Goal: Task Accomplishment & Management: Manage account settings

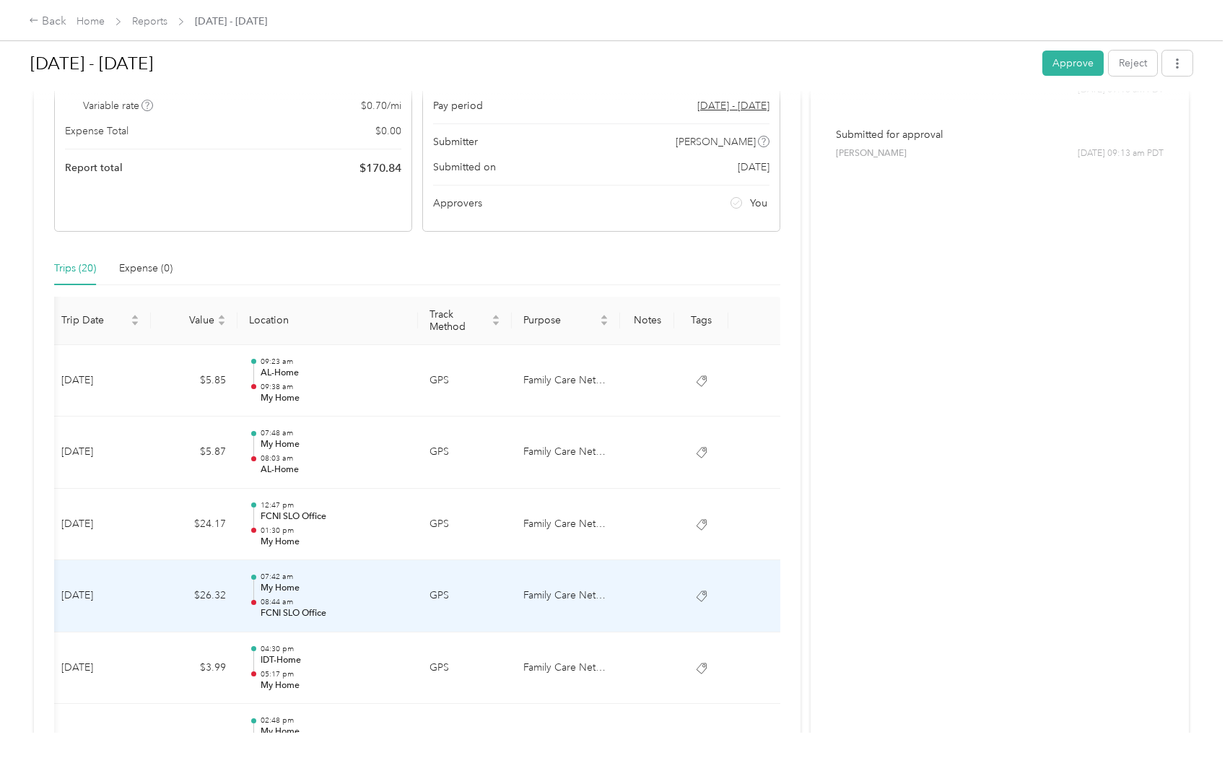
scroll to position [152, 0]
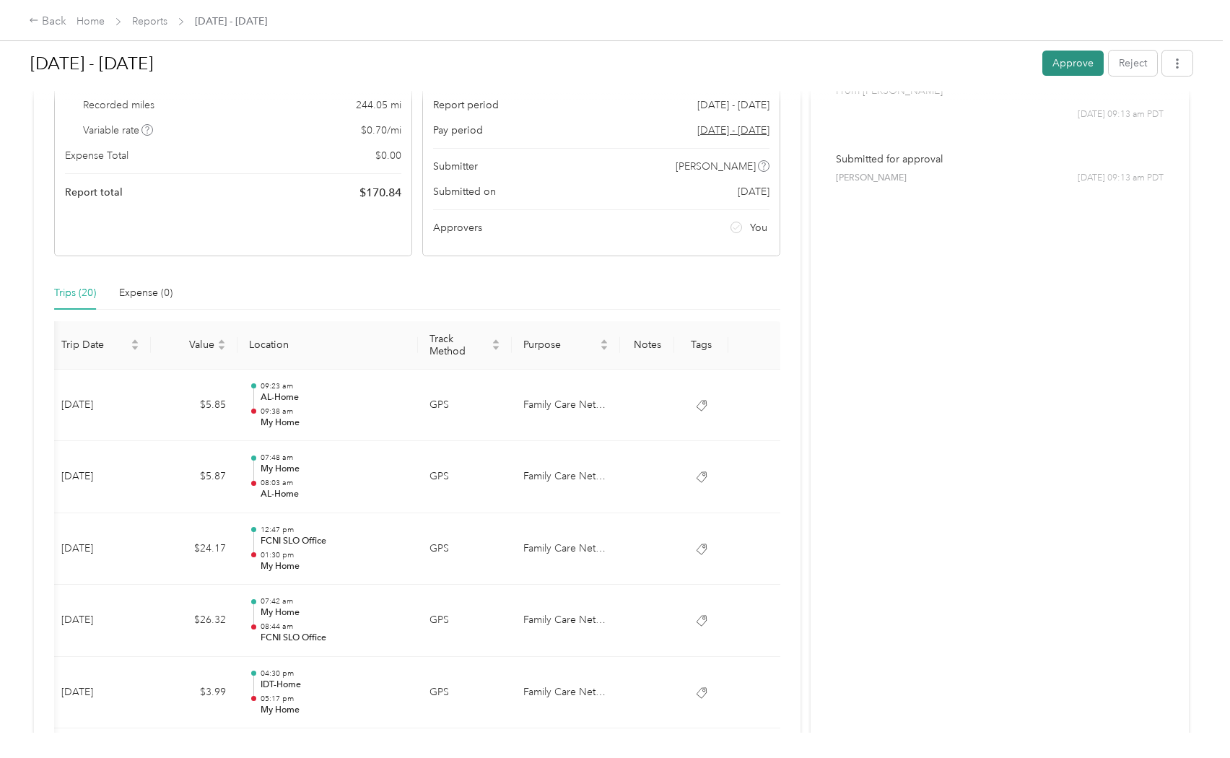
click at [1076, 61] on button "Approve" at bounding box center [1072, 63] width 61 height 25
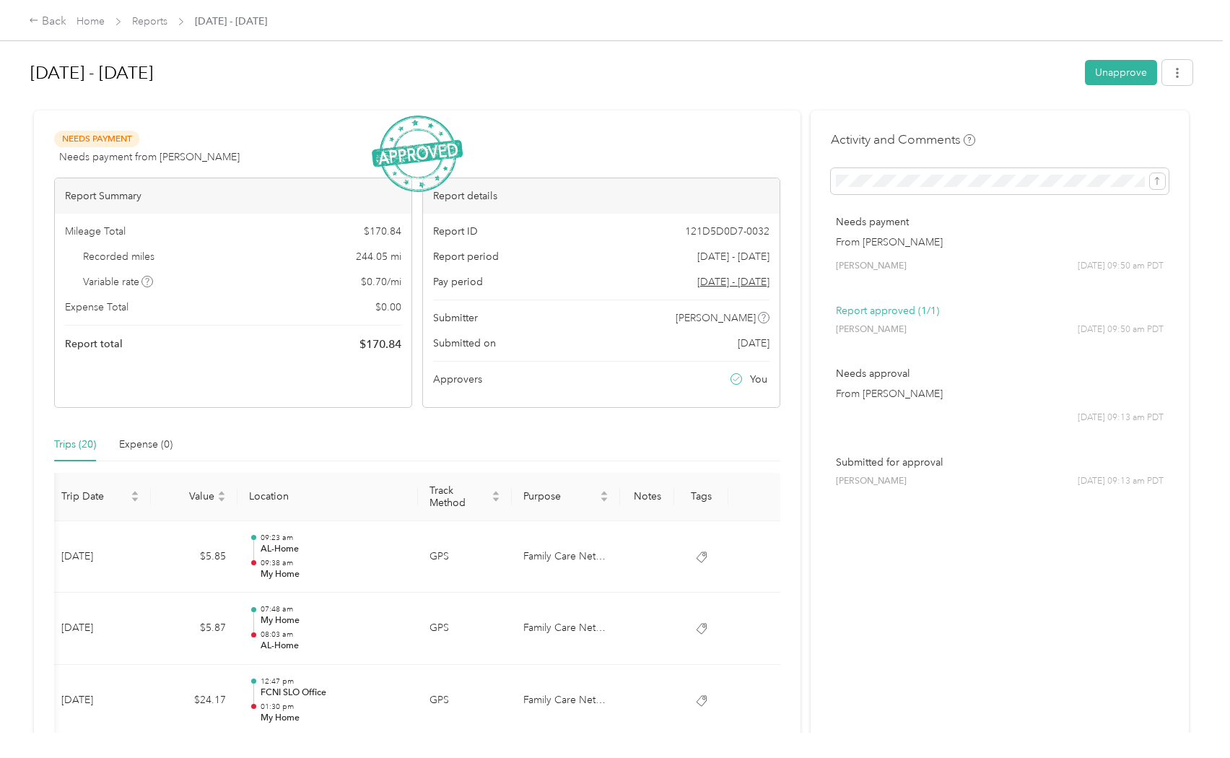
scroll to position [0, 0]
click at [153, 21] on link "Reports" at bounding box center [149, 21] width 35 height 12
